Goal: Task Accomplishment & Management: Complete application form

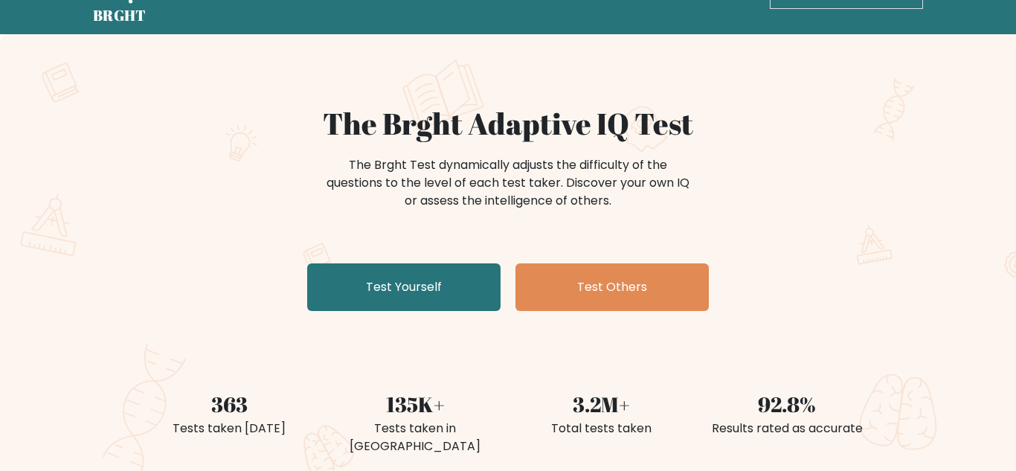
scroll to position [47, 0]
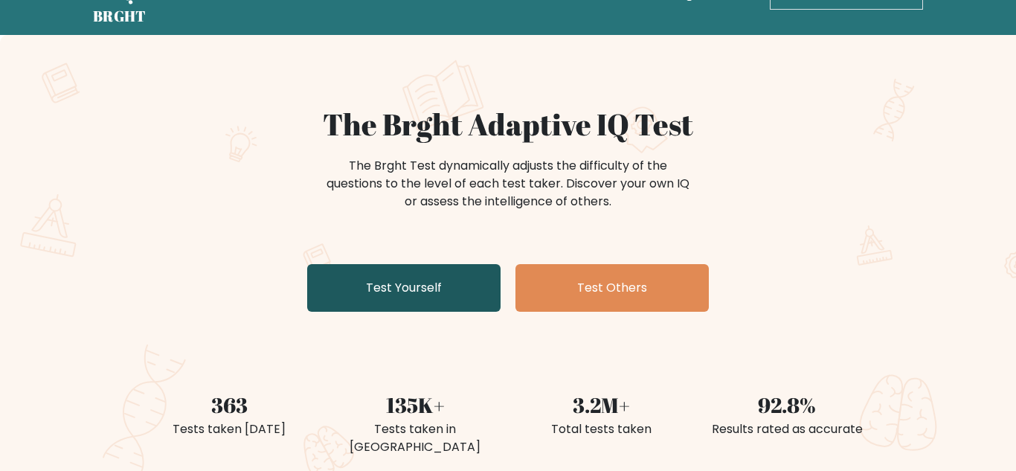
click at [430, 300] on link "Test Yourself" at bounding box center [403, 288] width 193 height 48
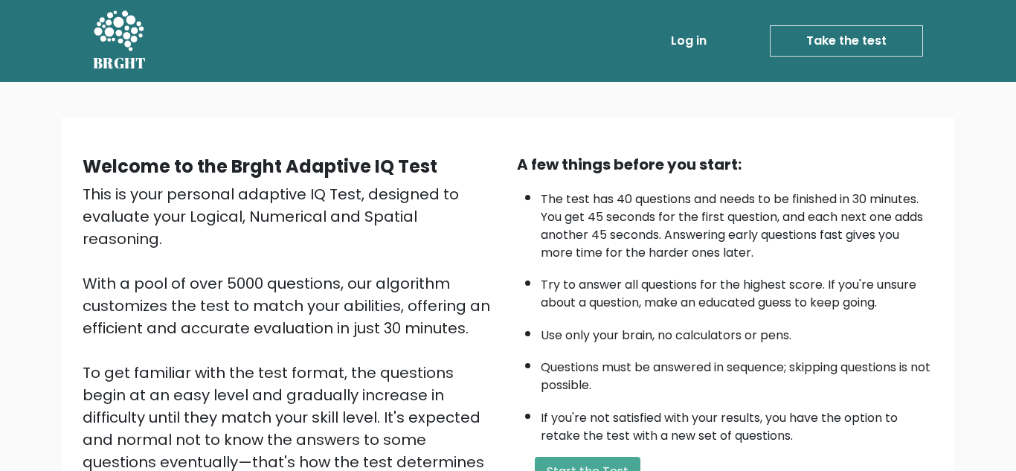
scroll to position [210, 0]
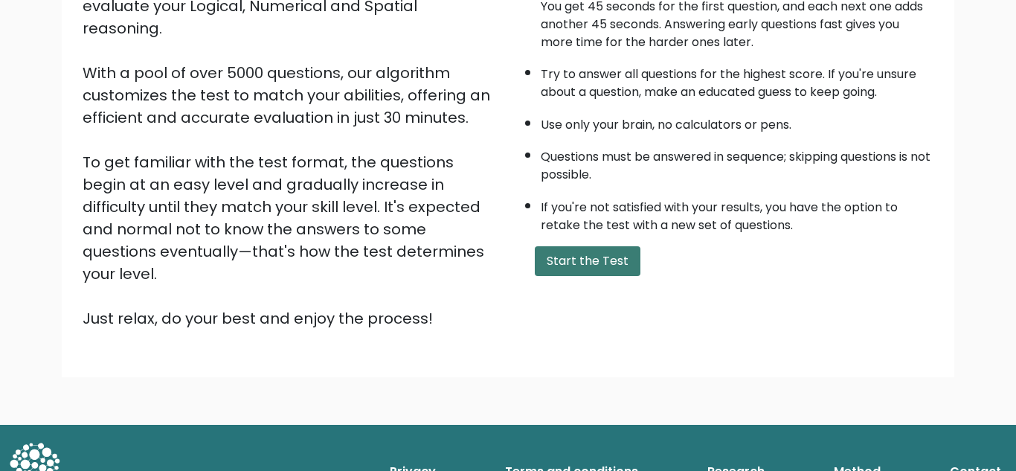
click at [587, 259] on button "Start the Test" at bounding box center [588, 261] width 106 height 30
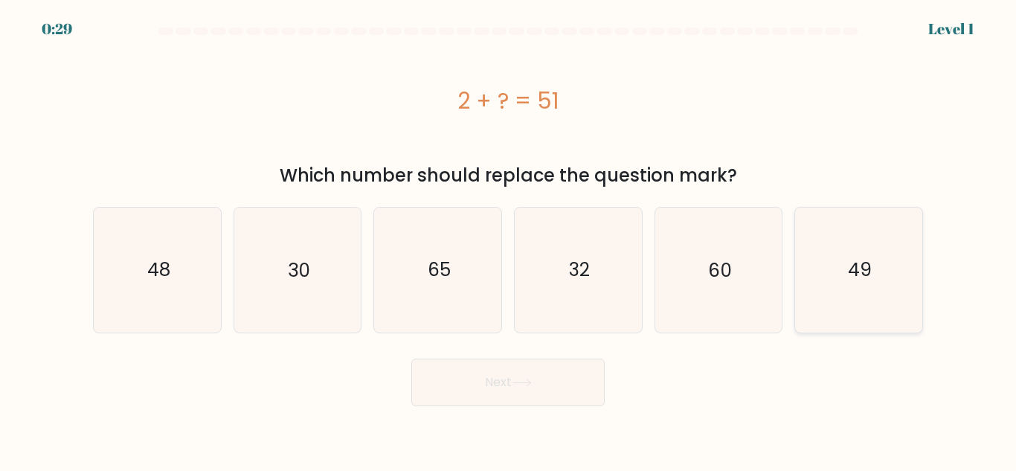
click at [845, 274] on icon "49" at bounding box center [858, 269] width 124 height 124
click at [509, 239] on input "f. 49" at bounding box center [508, 238] width 1 height 4
radio input "true"
click at [525, 395] on button "Next" at bounding box center [507, 382] width 193 height 48
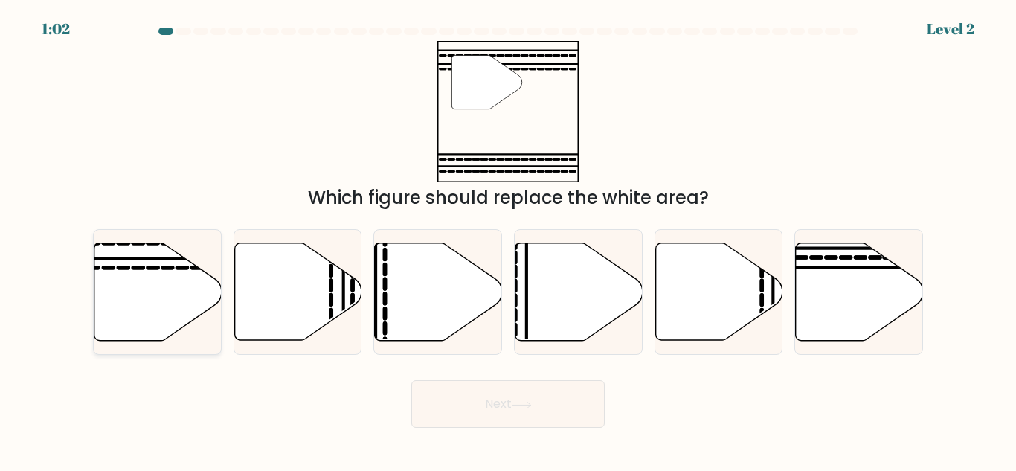
click at [187, 279] on icon at bounding box center [157, 291] width 127 height 97
click at [508, 239] on input "a." at bounding box center [508, 238] width 1 height 4
radio input "true"
click at [511, 417] on button "Next" at bounding box center [507, 404] width 193 height 48
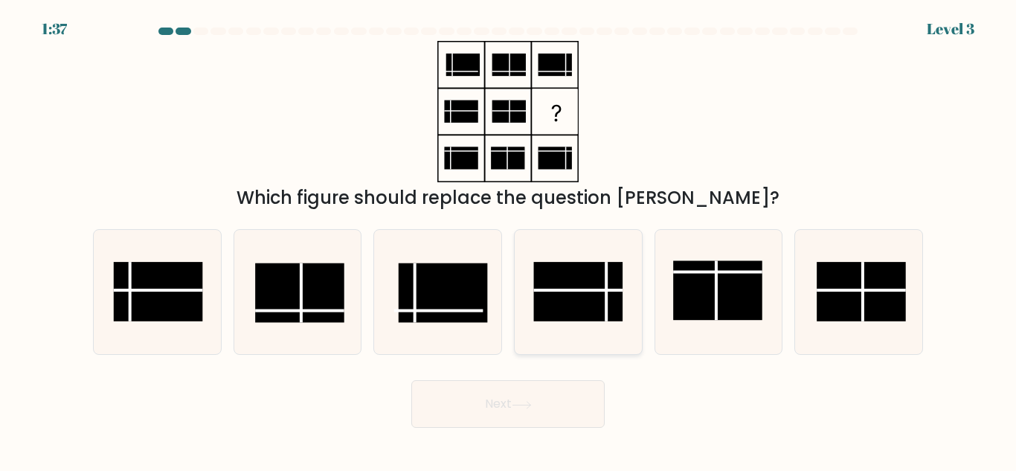
click at [581, 300] on rect at bounding box center [577, 291] width 89 height 59
click at [509, 239] on input "d." at bounding box center [508, 238] width 1 height 4
radio input "true"
click at [519, 426] on button "Next" at bounding box center [507, 404] width 193 height 48
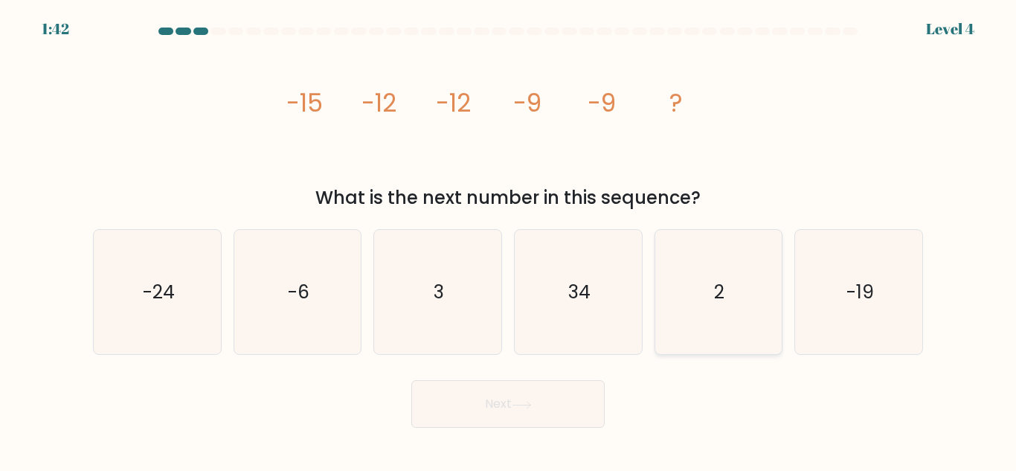
click at [693, 259] on icon "2" at bounding box center [718, 292] width 124 height 124
click at [509, 239] on input "e. 2" at bounding box center [508, 238] width 1 height 4
radio input "true"
click at [569, 410] on button "Next" at bounding box center [507, 404] width 193 height 48
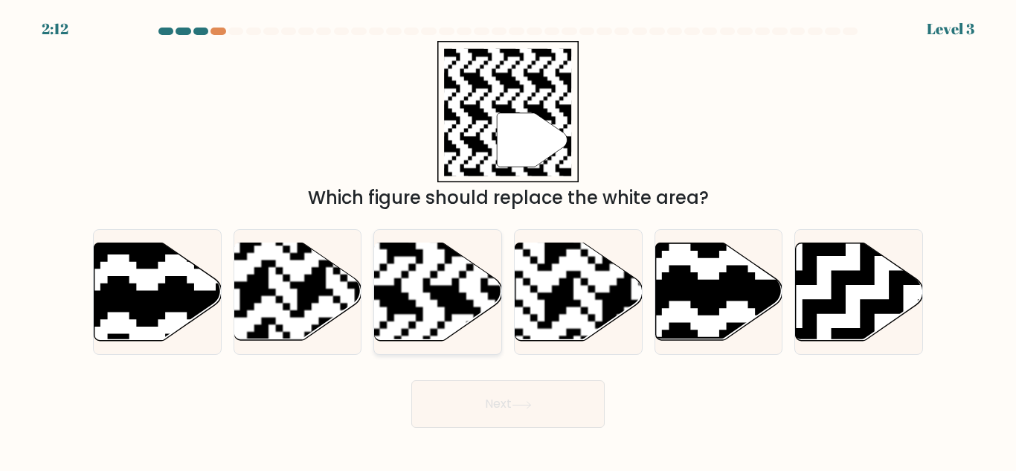
click at [436, 311] on rect at bounding box center [394, 242] width 230 height 230
click at [508, 239] on input "c." at bounding box center [508, 238] width 1 height 4
radio input "true"
click at [480, 406] on button "Next" at bounding box center [507, 404] width 193 height 48
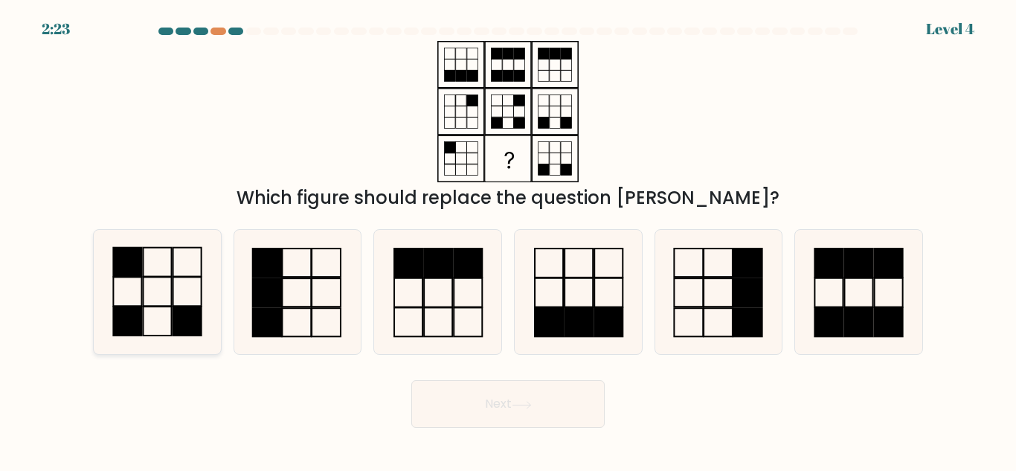
click at [177, 291] on icon at bounding box center [157, 292] width 124 height 124
click at [508, 239] on input "a." at bounding box center [508, 238] width 1 height 4
radio input "true"
click at [490, 421] on button "Next" at bounding box center [507, 404] width 193 height 48
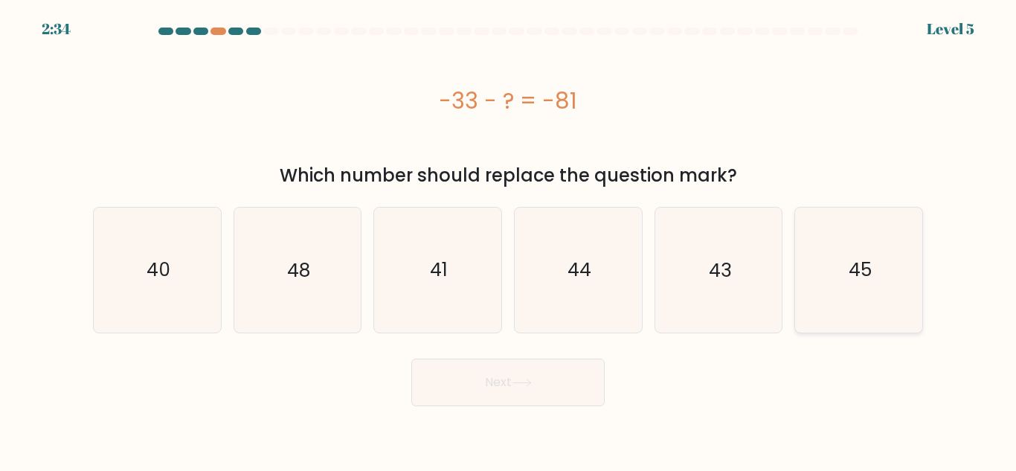
click at [906, 253] on icon "45" at bounding box center [858, 269] width 124 height 124
click at [509, 239] on input "f. 45" at bounding box center [508, 238] width 1 height 4
radio input "true"
click at [541, 389] on button "Next" at bounding box center [507, 382] width 193 height 48
